Goal: Check status: Check status

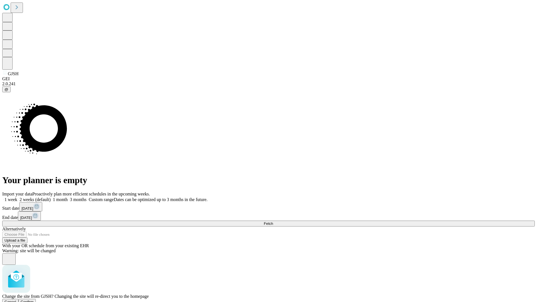
click at [34, 300] on span "Confirm" at bounding box center [27, 302] width 13 height 4
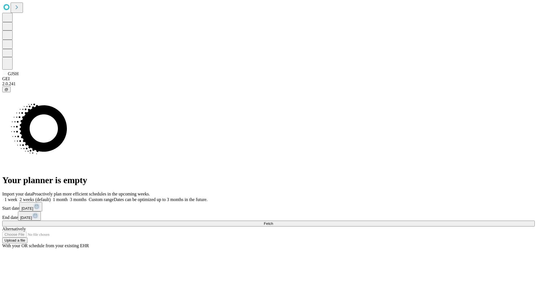
click at [17, 197] on label "1 week" at bounding box center [9, 199] width 15 height 5
click at [273, 222] on span "Fetch" at bounding box center [268, 224] width 9 height 4
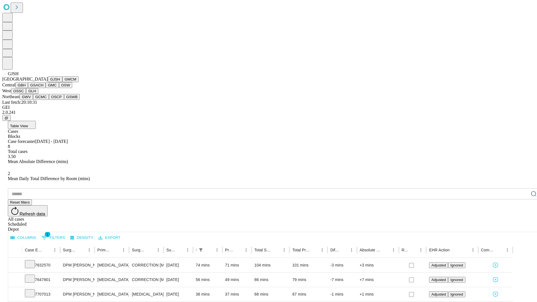
click at [62, 82] on button "GMCM" at bounding box center [70, 79] width 16 height 6
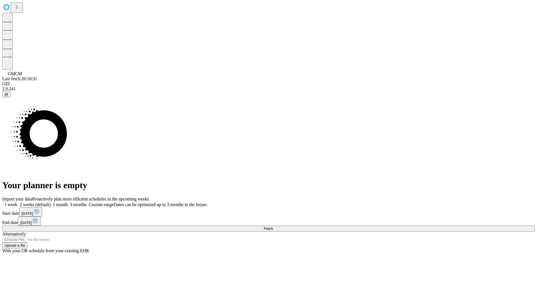
click at [17, 202] on label "1 week" at bounding box center [9, 204] width 15 height 5
click at [273, 227] on span "Fetch" at bounding box center [268, 229] width 9 height 4
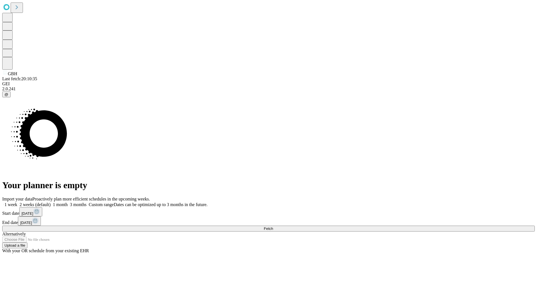
click at [17, 202] on label "1 week" at bounding box center [9, 204] width 15 height 5
click at [273, 227] on span "Fetch" at bounding box center [268, 229] width 9 height 4
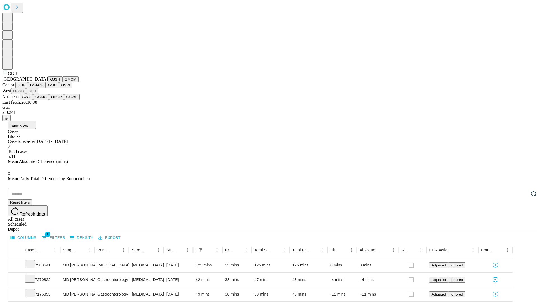
click at [43, 88] on button "GSACH" at bounding box center [37, 85] width 18 height 6
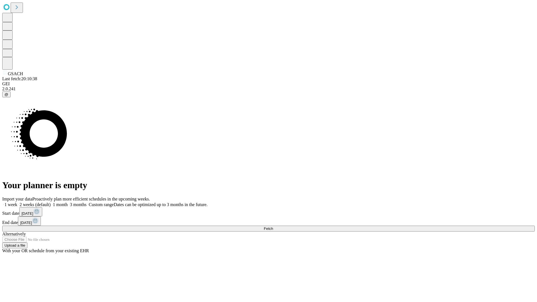
click at [17, 202] on label "1 week" at bounding box center [9, 204] width 15 height 5
click at [273, 227] on span "Fetch" at bounding box center [268, 229] width 9 height 4
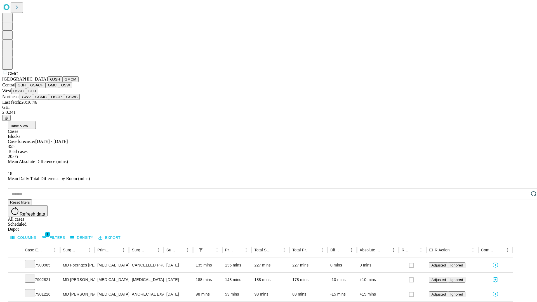
click at [59, 88] on button "OSW" at bounding box center [65, 85] width 13 height 6
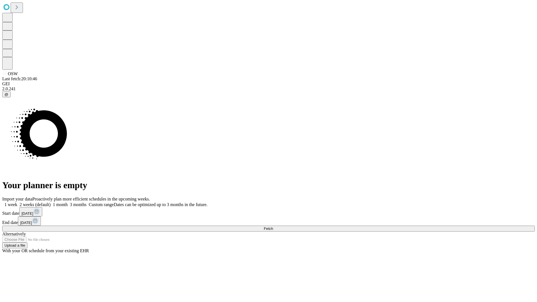
click at [17, 202] on label "1 week" at bounding box center [9, 204] width 15 height 5
click at [273, 227] on span "Fetch" at bounding box center [268, 229] width 9 height 4
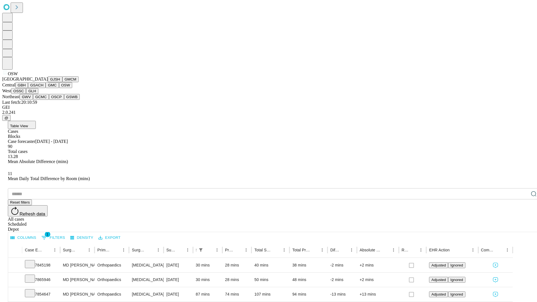
click at [26, 94] on button "OSSC" at bounding box center [18, 91] width 15 height 6
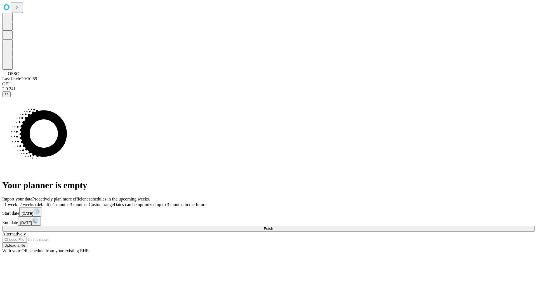
click at [17, 202] on label "1 week" at bounding box center [9, 204] width 15 height 5
click at [273, 227] on span "Fetch" at bounding box center [268, 229] width 9 height 4
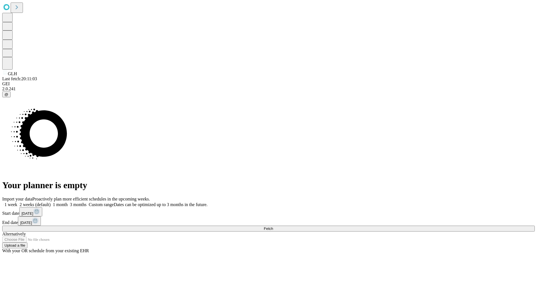
click at [17, 202] on label "1 week" at bounding box center [9, 204] width 15 height 5
click at [273, 227] on span "Fetch" at bounding box center [268, 229] width 9 height 4
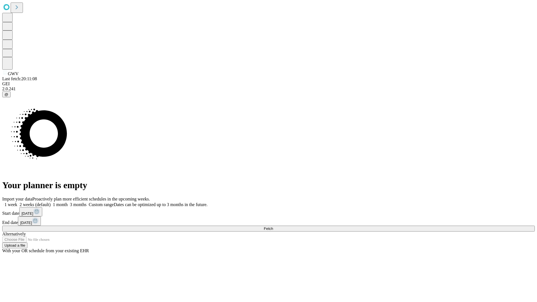
click at [17, 202] on label "1 week" at bounding box center [9, 204] width 15 height 5
click at [273, 227] on span "Fetch" at bounding box center [268, 229] width 9 height 4
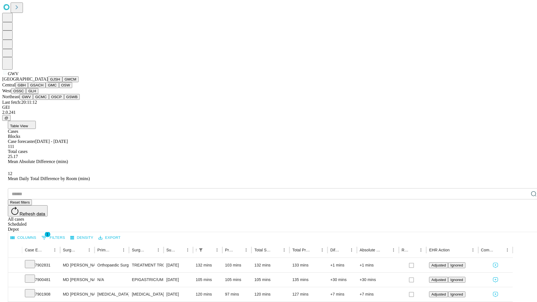
click at [43, 100] on button "GCMC" at bounding box center [41, 97] width 16 height 6
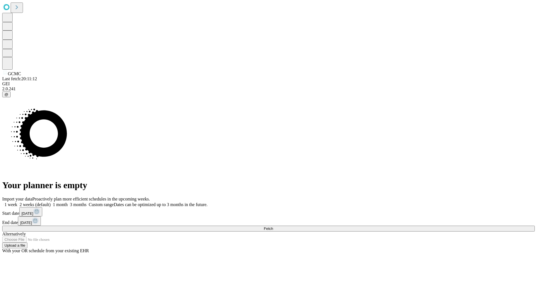
click at [17, 202] on label "1 week" at bounding box center [9, 204] width 15 height 5
click at [273, 227] on span "Fetch" at bounding box center [268, 229] width 9 height 4
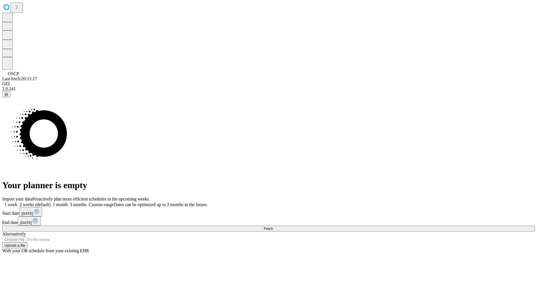
click at [17, 202] on label "1 week" at bounding box center [9, 204] width 15 height 5
click at [273, 227] on span "Fetch" at bounding box center [268, 229] width 9 height 4
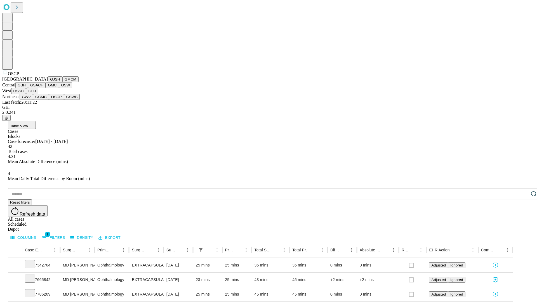
click at [64, 100] on button "GSWB" at bounding box center [72, 97] width 16 height 6
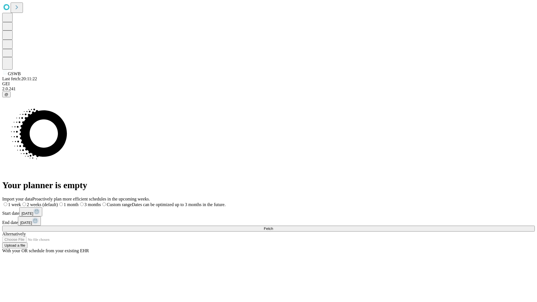
click at [21, 202] on label "1 week" at bounding box center [11, 204] width 19 height 5
click at [273, 227] on span "Fetch" at bounding box center [268, 229] width 9 height 4
